Goal: Task Accomplishment & Management: Use online tool/utility

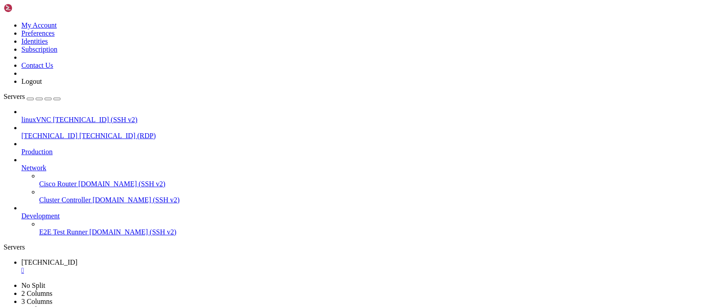
drag, startPoint x: 209, startPoint y: 594, endPoint x: 114, endPoint y: 577, distance: 96.9
drag, startPoint x: 602, startPoint y: 574, endPoint x: 602, endPoint y: 590, distance: 15.6
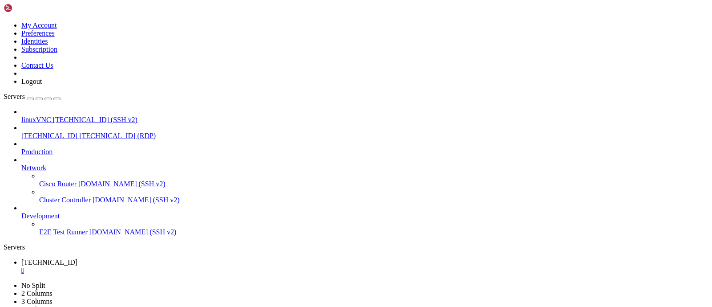
drag, startPoint x: 600, startPoint y: 606, endPoint x: 602, endPoint y: 598, distance: 8.6
drag, startPoint x: 602, startPoint y: 601, endPoint x: 602, endPoint y: 597, distance: 4.5
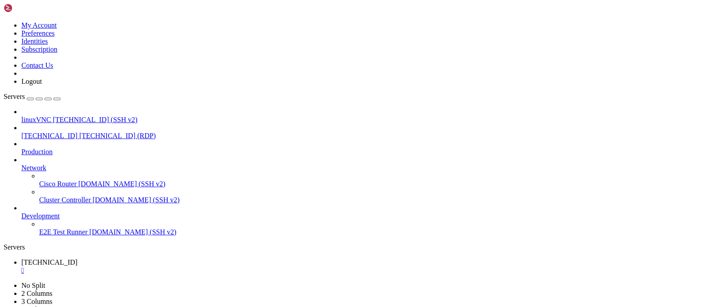
drag, startPoint x: 177, startPoint y: 594, endPoint x: 151, endPoint y: 590, distance: 26.2
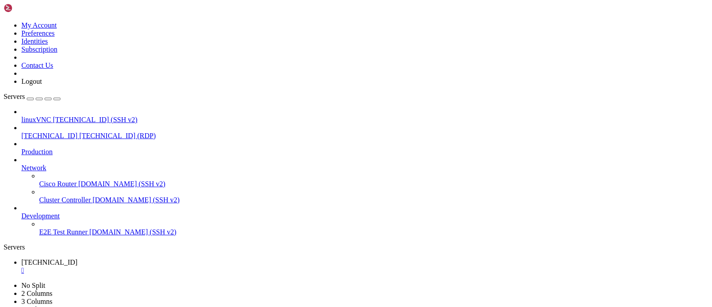
drag, startPoint x: 150, startPoint y: 592, endPoint x: 160, endPoint y: 592, distance: 9.8
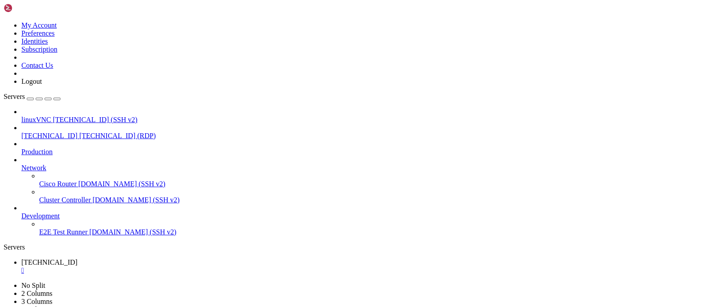
drag, startPoint x: 236, startPoint y: 594, endPoint x: 281, endPoint y: 591, distance: 45.0
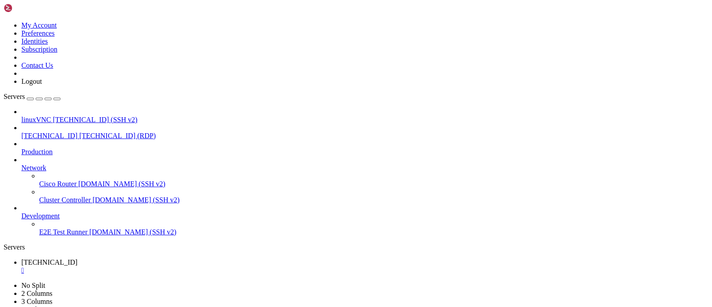
drag, startPoint x: 436, startPoint y: 589, endPoint x: 557, endPoint y: 582, distance: 121.3
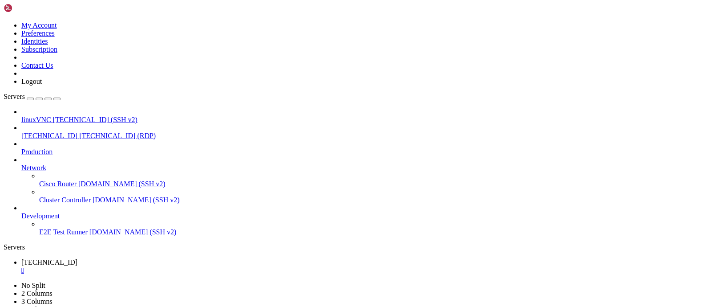
drag, startPoint x: 489, startPoint y: 590, endPoint x: 346, endPoint y: 586, distance: 143.0
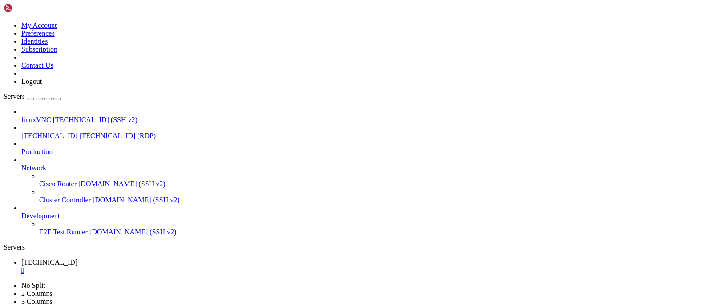
drag, startPoint x: 601, startPoint y: 603, endPoint x: 714, endPoint y: 648, distance: 121.1
drag, startPoint x: 601, startPoint y: 603, endPoint x: 716, endPoint y: 646, distance: 122.3
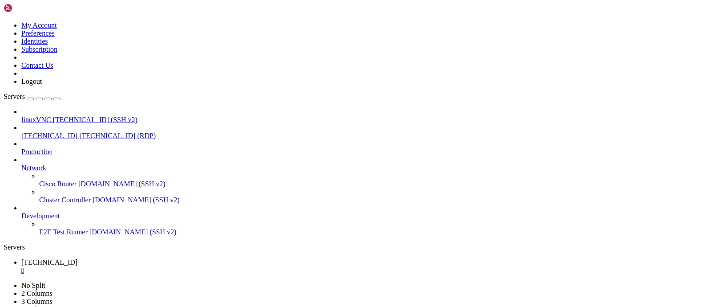
drag, startPoint x: 604, startPoint y: 604, endPoint x: 603, endPoint y: 612, distance: 8.0
drag, startPoint x: 602, startPoint y: 609, endPoint x: 604, endPoint y: 628, distance: 19.3
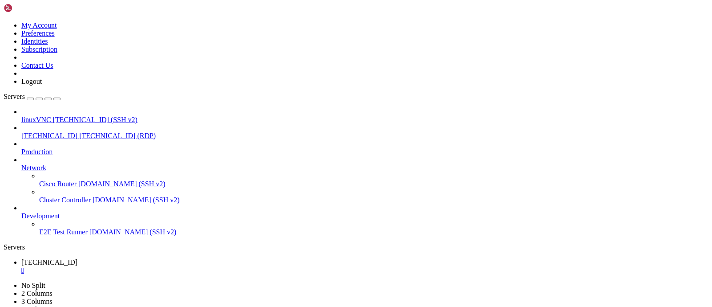
drag, startPoint x: 237, startPoint y: 594, endPoint x: 177, endPoint y: 580, distance: 61.3
drag, startPoint x: 600, startPoint y: 576, endPoint x: 602, endPoint y: 586, distance: 10.8
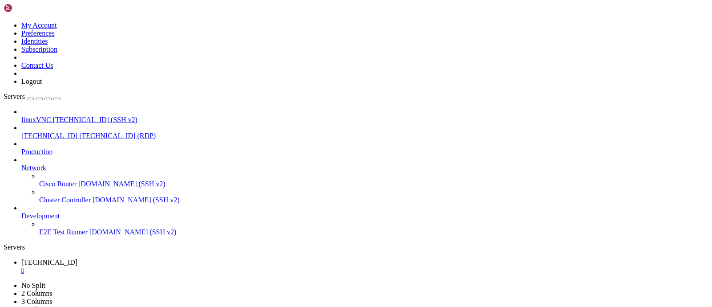
drag, startPoint x: 459, startPoint y: 424, endPoint x: 488, endPoint y: 423, distance: 29.0
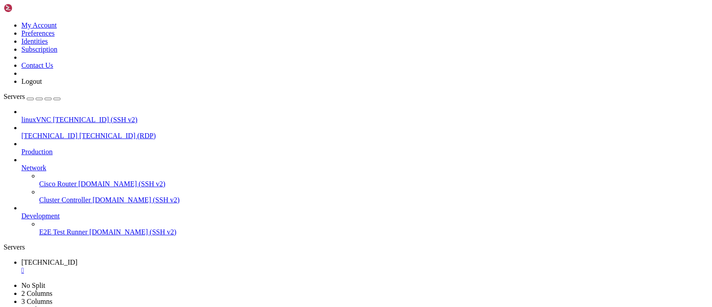
drag, startPoint x: 171, startPoint y: 593, endPoint x: 228, endPoint y: 593, distance: 57.4
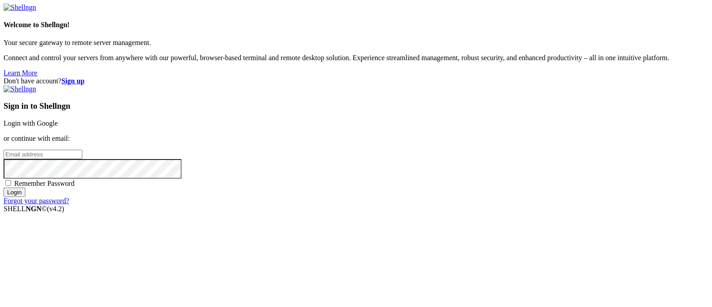
click at [58, 119] on link "Login with Google" at bounding box center [31, 123] width 54 height 8
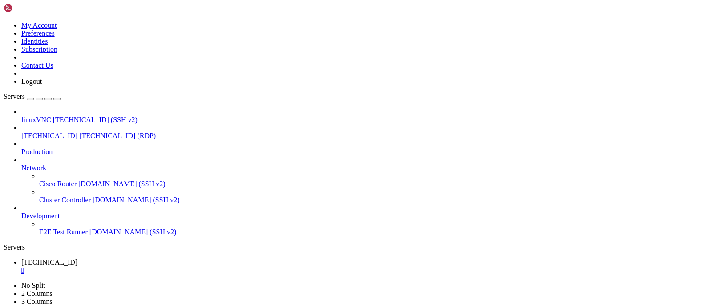
drag, startPoint x: 205, startPoint y: 590, endPoint x: 254, endPoint y: 588, distance: 49.5
drag, startPoint x: 253, startPoint y: 593, endPoint x: 178, endPoint y: 595, distance: 75.7
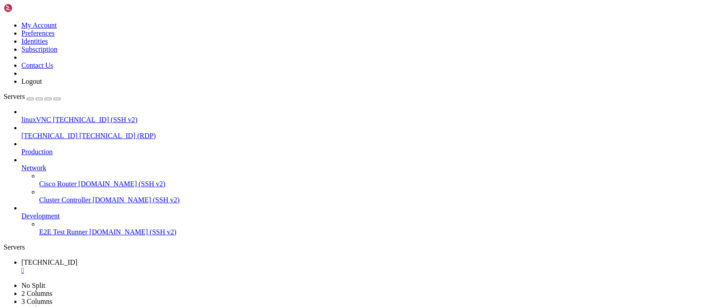
drag, startPoint x: 213, startPoint y: 592, endPoint x: 148, endPoint y: 581, distance: 66.0
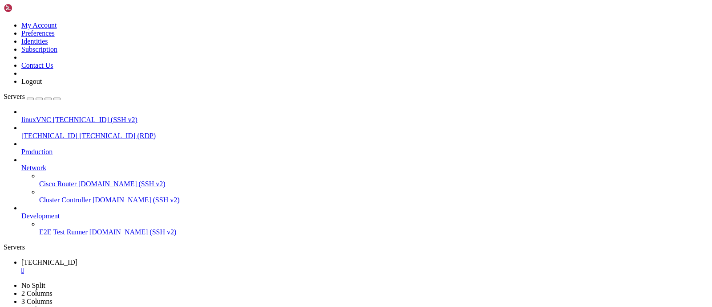
drag, startPoint x: 394, startPoint y: 588, endPoint x: 339, endPoint y: 589, distance: 55.7
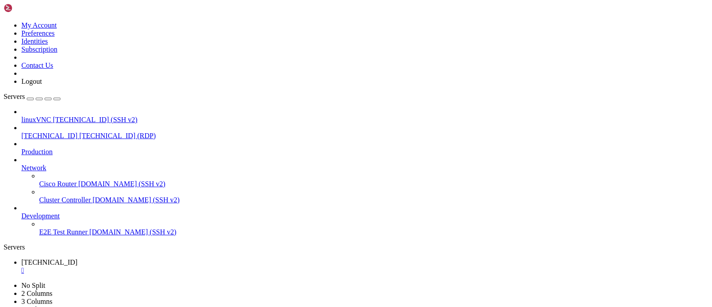
drag, startPoint x: 216, startPoint y: 592, endPoint x: 120, endPoint y: 583, distance: 96.6
drag, startPoint x: 216, startPoint y: 593, endPoint x: 160, endPoint y: 586, distance: 56.1
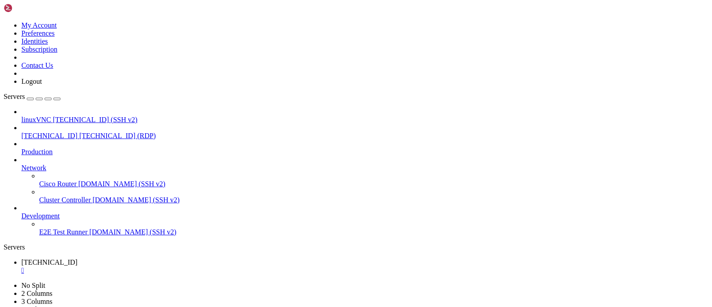
drag, startPoint x: 228, startPoint y: 592, endPoint x: 301, endPoint y: 590, distance: 73.5
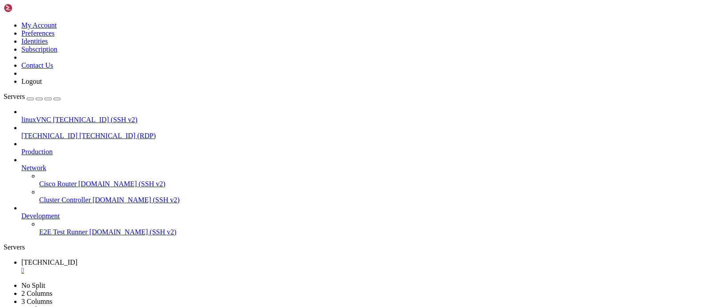
drag, startPoint x: 600, startPoint y: 605, endPoint x: 600, endPoint y: 599, distance: 6.2
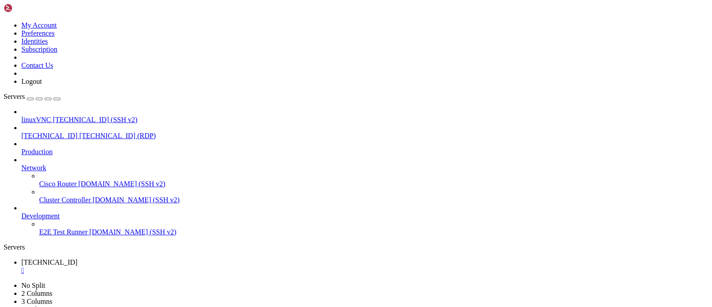
click at [51, 116] on span "linuxVNC" at bounding box center [36, 120] width 30 height 8
drag, startPoint x: 103, startPoint y: 529, endPoint x: 49, endPoint y: 486, distance: 69.0
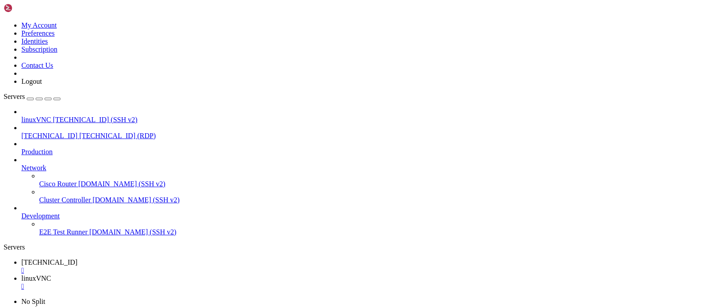
click html "Page up Welcome to Ubuntu 24.04.2 LTS (GNU/Linux 6.8.0-55-generic x86_64) * Doc…"
click at [77, 258] on span "[TECHNICAL_ID]" at bounding box center [49, 262] width 56 height 8
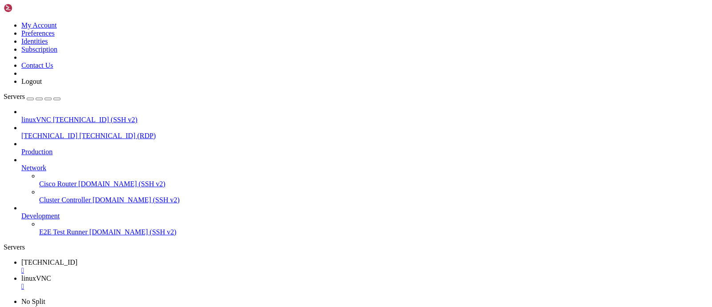
drag, startPoint x: 459, startPoint y: 439, endPoint x: 509, endPoint y: 425, distance: 52.7
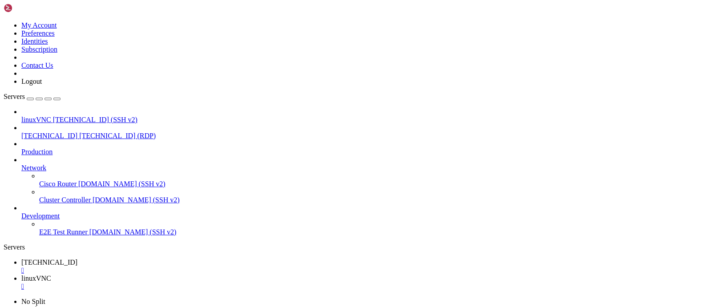
drag, startPoint x: 197, startPoint y: 609, endPoint x: 128, endPoint y: 602, distance: 69.7
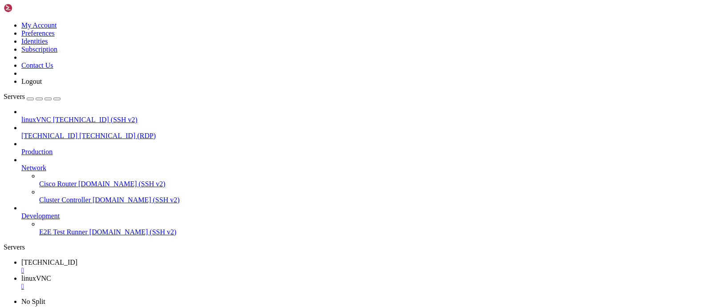
drag, startPoint x: 211, startPoint y: 610, endPoint x: 160, endPoint y: 610, distance: 50.8
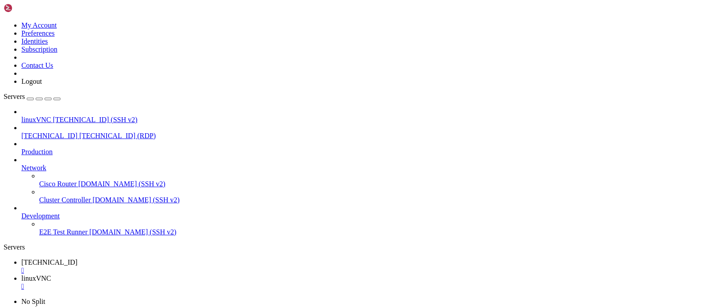
drag, startPoint x: 586, startPoint y: 546, endPoint x: 585, endPoint y: 529, distance: 16.9
drag, startPoint x: 218, startPoint y: 608, endPoint x: 307, endPoint y: 601, distance: 89.3
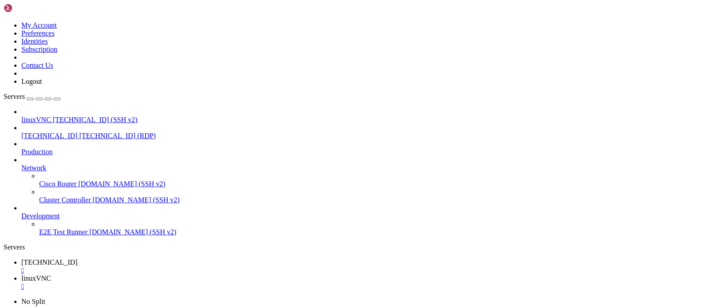
drag, startPoint x: 226, startPoint y: 610, endPoint x: 238, endPoint y: 609, distance: 12.1
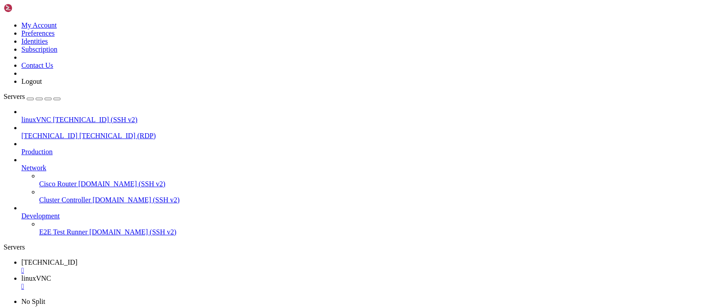
drag, startPoint x: 206, startPoint y: 609, endPoint x: 104, endPoint y: 608, distance: 102.4
drag, startPoint x: 154, startPoint y: 607, endPoint x: 189, endPoint y: 606, distance: 35.6
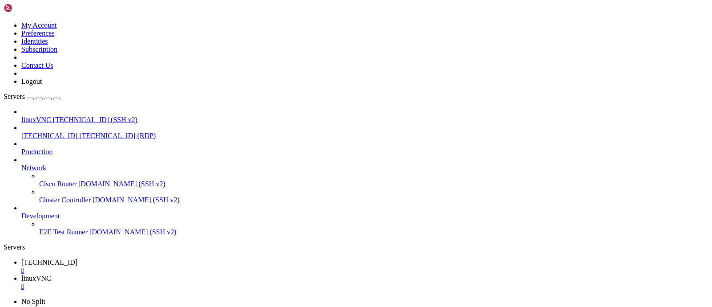
drag, startPoint x: 190, startPoint y: 610, endPoint x: 305, endPoint y: 605, distance: 115.0
drag, startPoint x: 206, startPoint y: 609, endPoint x: 235, endPoint y: 610, distance: 29.0
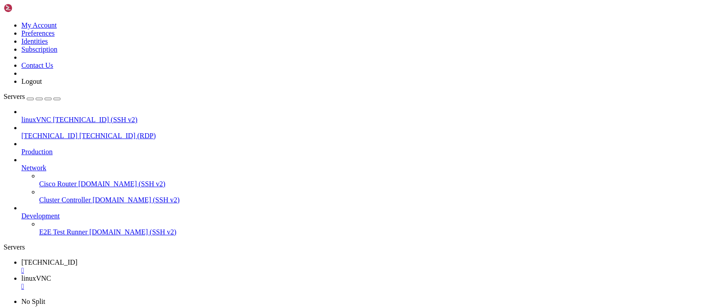
drag, startPoint x: 427, startPoint y: 468, endPoint x: 427, endPoint y: 452, distance: 15.6
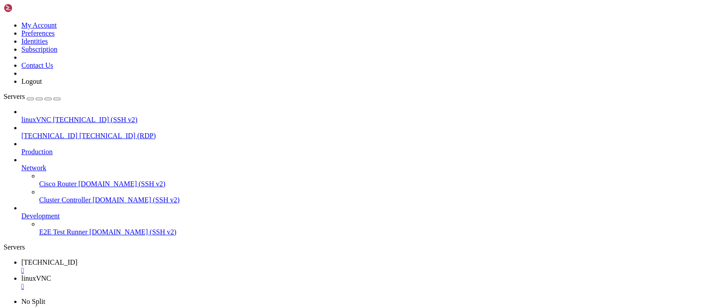
drag, startPoint x: 171, startPoint y: 610, endPoint x: 288, endPoint y: 604, distance: 117.2
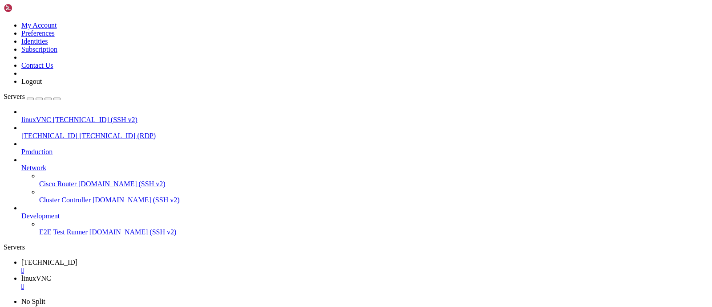
drag, startPoint x: 198, startPoint y: 609, endPoint x: 240, endPoint y: 606, distance: 41.9
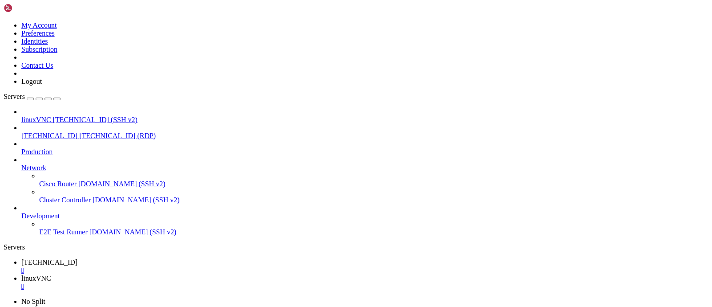
drag, startPoint x: 212, startPoint y: 610, endPoint x: 266, endPoint y: 604, distance: 54.7
drag, startPoint x: 199, startPoint y: 609, endPoint x: 235, endPoint y: 613, distance: 36.2
